Goal: Task Accomplishment & Management: Manage account settings

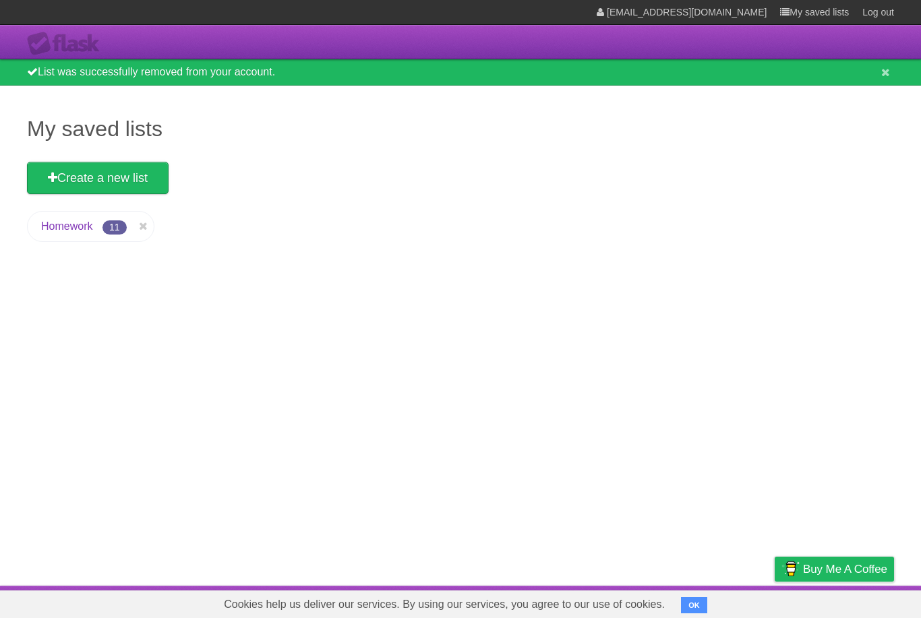
click at [77, 239] on li "Homework 11" at bounding box center [90, 226] width 127 height 31
click at [82, 232] on link "Homework" at bounding box center [66, 225] width 51 height 11
click at [109, 235] on span "11" at bounding box center [114, 227] width 24 height 14
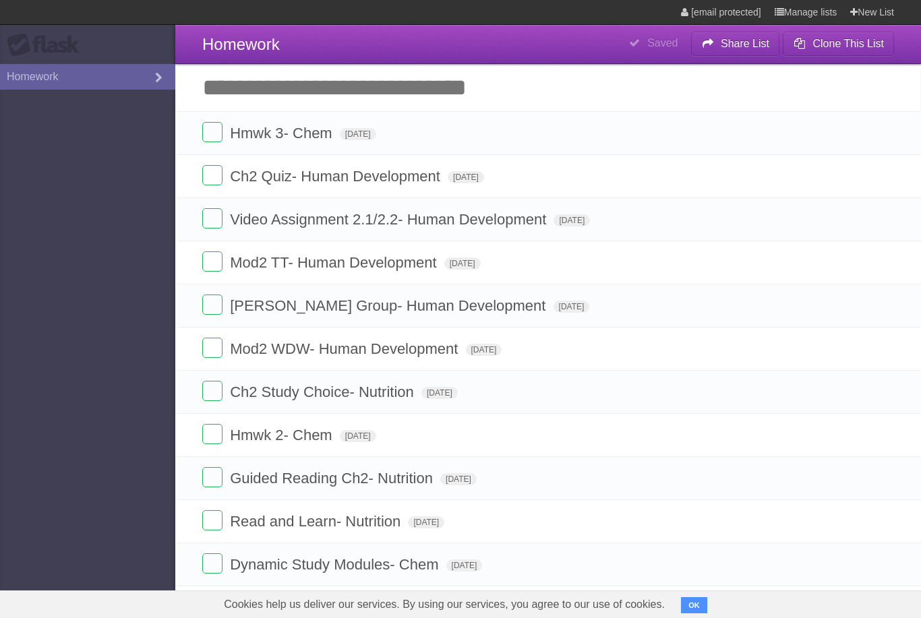
type span "[DATE]"
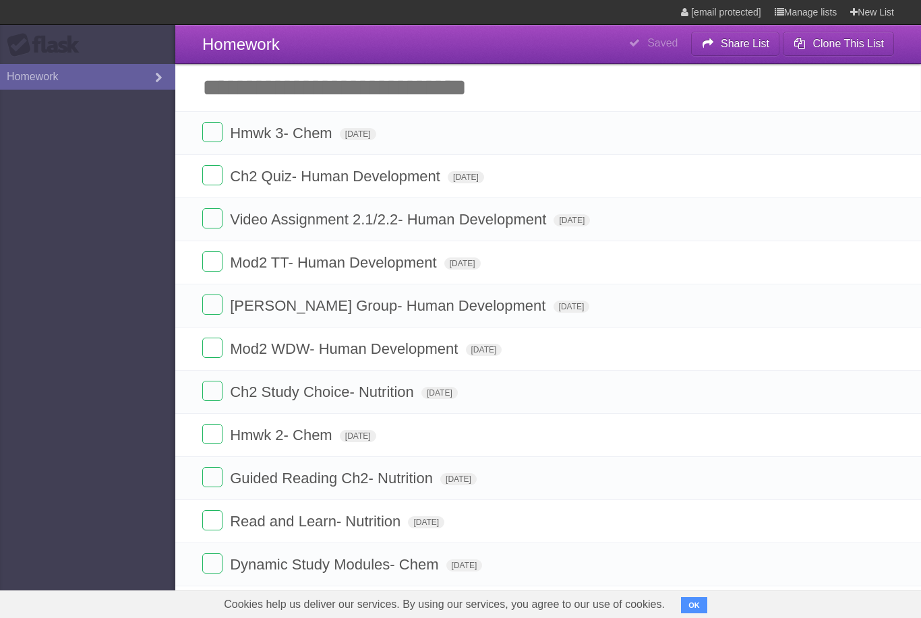
type span "[DATE]"
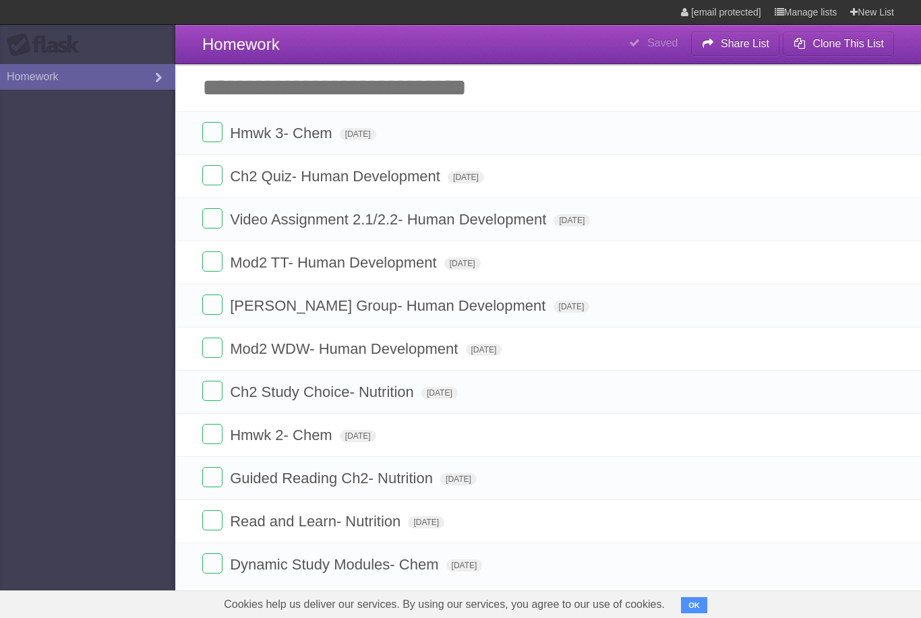
type span "[DATE]"
